Goal: Task Accomplishment & Management: Manage account settings

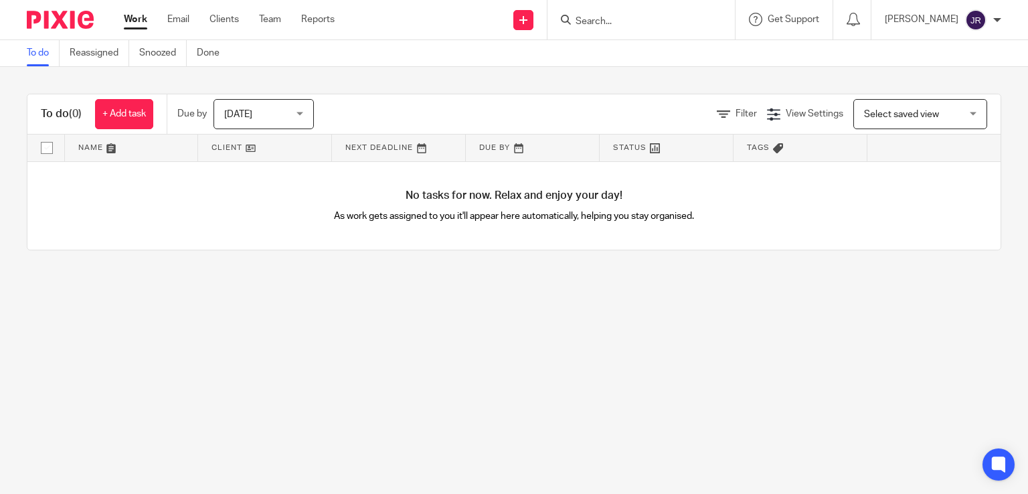
click at [644, 23] on input "Search" at bounding box center [634, 22] width 121 height 12
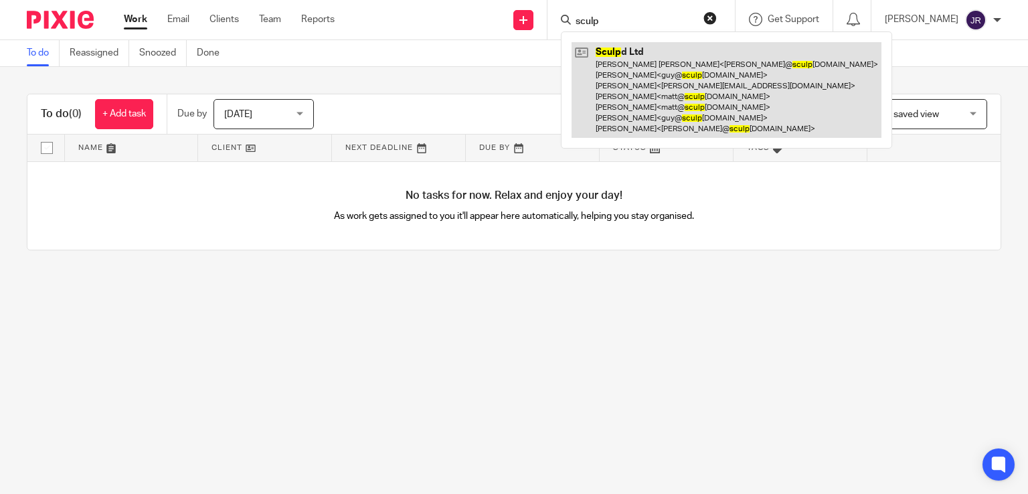
type input "sculp"
click at [693, 125] on link at bounding box center [727, 90] width 310 height 96
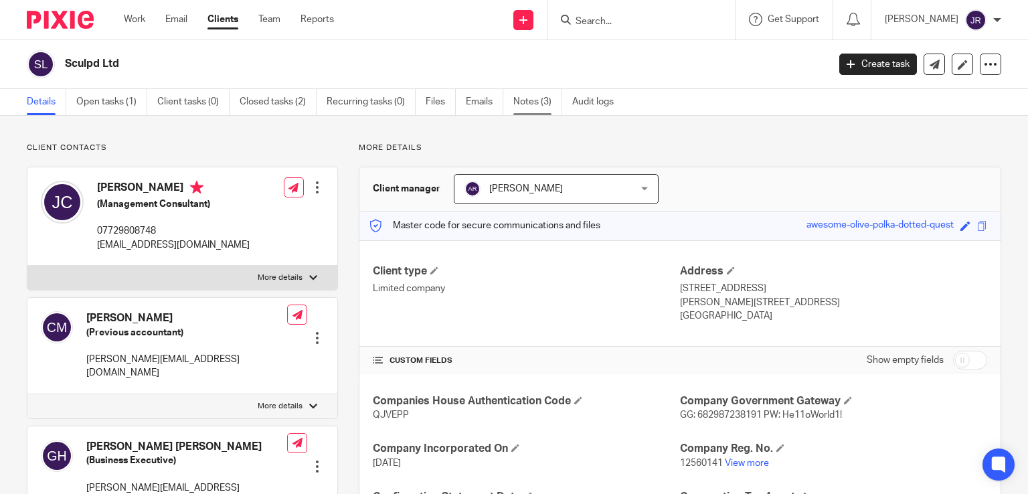
click at [534, 105] on link "Notes (3)" at bounding box center [537, 102] width 49 height 26
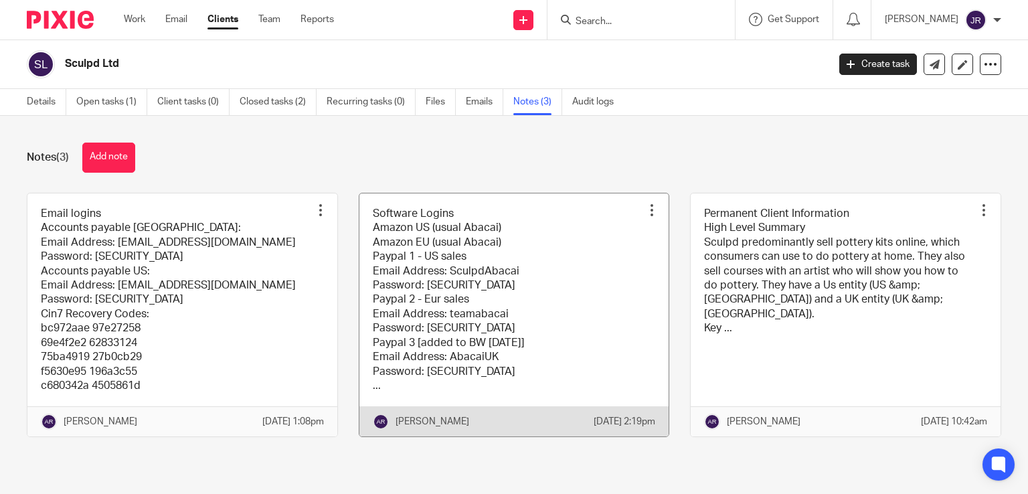
click at [513, 277] on link at bounding box center [515, 315] width 310 height 244
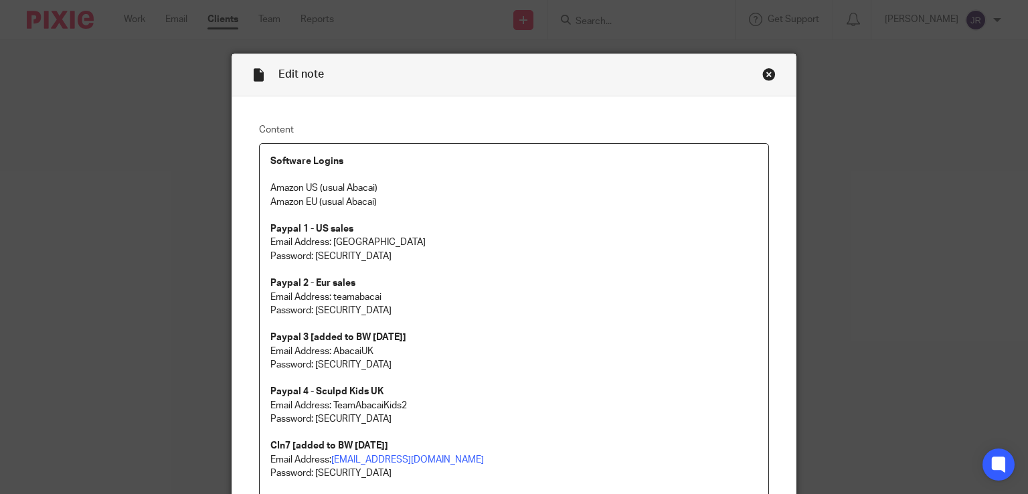
click at [763, 78] on div "Close this dialog window" at bounding box center [769, 74] width 13 height 13
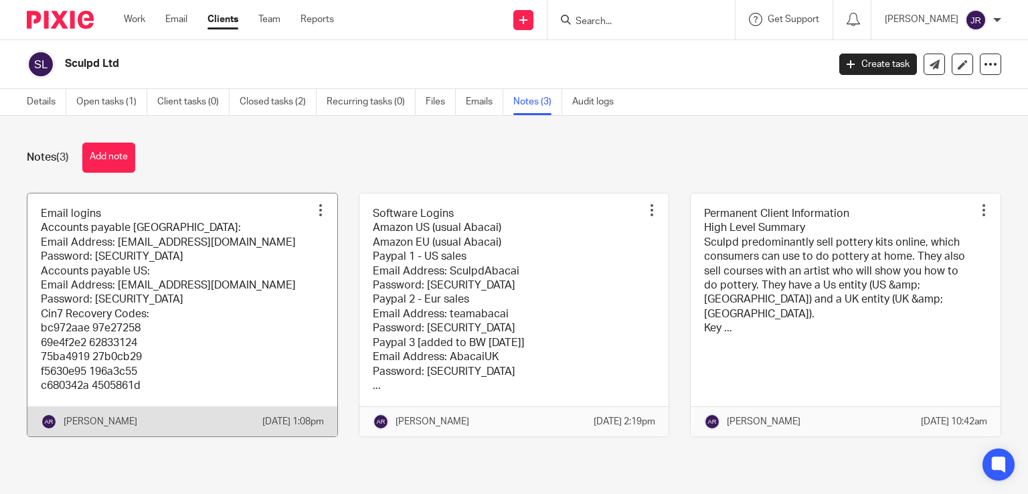
click at [202, 260] on link at bounding box center [182, 315] width 310 height 244
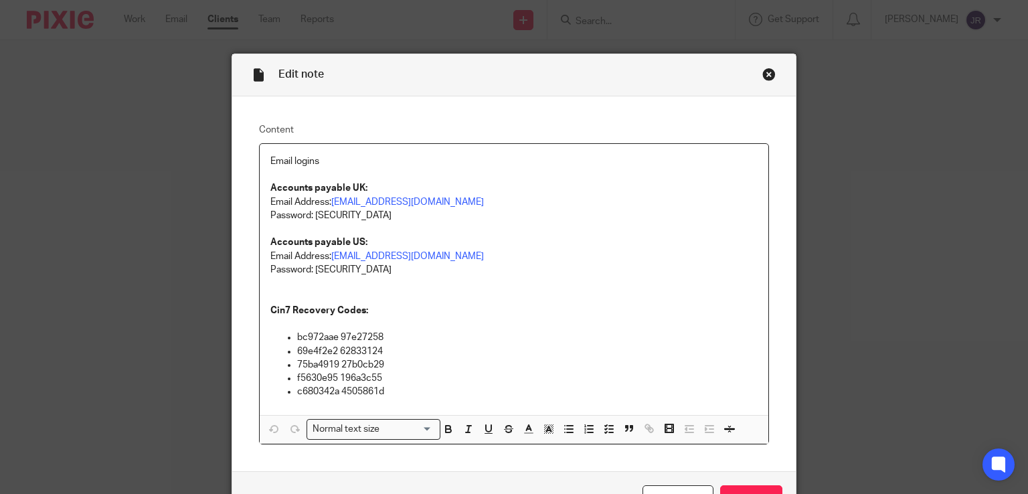
click at [763, 76] on div "Close this dialog window" at bounding box center [769, 74] width 13 height 13
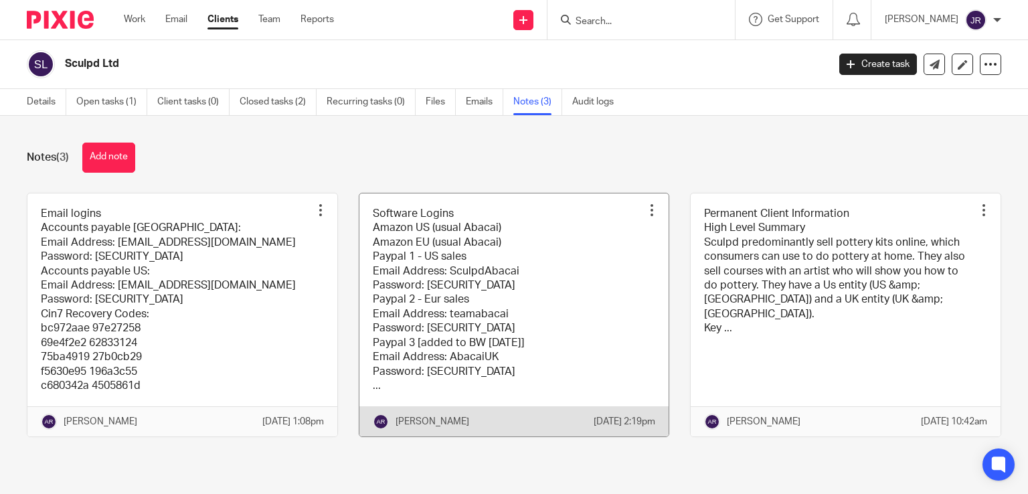
click at [549, 292] on link at bounding box center [515, 315] width 310 height 244
